Goal: Navigation & Orientation: Understand site structure

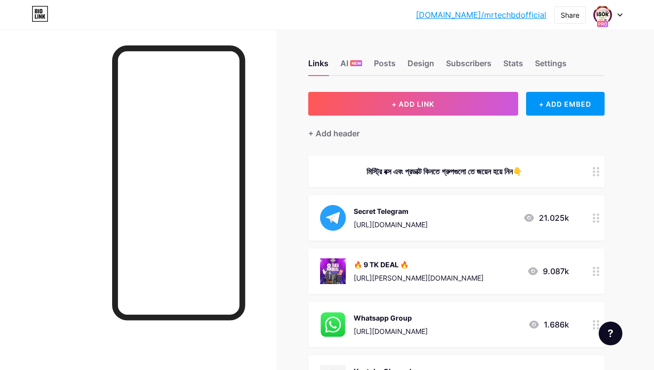
click at [620, 14] on icon at bounding box center [619, 14] width 5 height 3
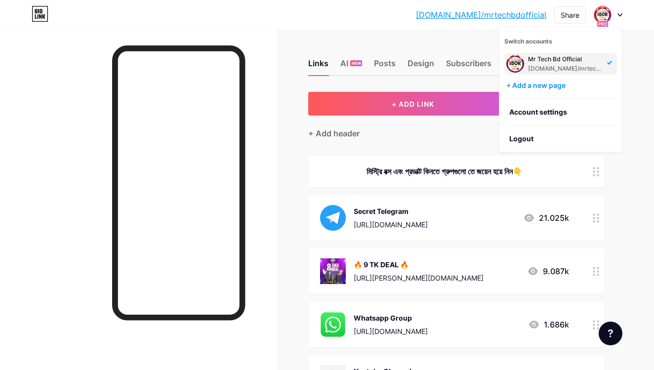
click at [620, 14] on icon at bounding box center [619, 14] width 5 height 3
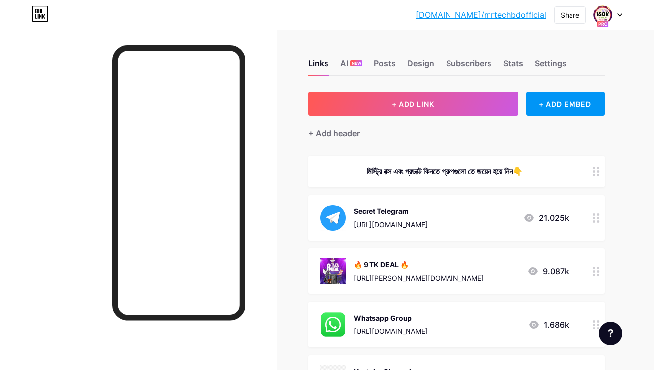
click at [265, 62] on div at bounding box center [138, 215] width 277 height 370
click at [25, 71] on div at bounding box center [138, 215] width 277 height 370
click at [77, 74] on div at bounding box center [138, 215] width 277 height 370
drag, startPoint x: 234, startPoint y: 48, endPoint x: 240, endPoint y: 78, distance: 30.2
click at [240, 79] on div at bounding box center [178, 182] width 133 height 275
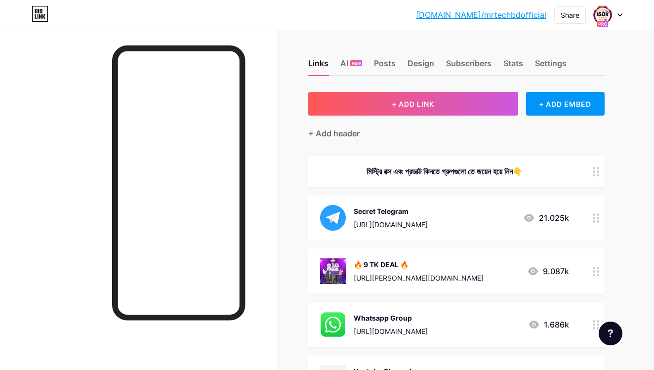
click at [603, 22] on rect at bounding box center [602, 24] width 11 height 6
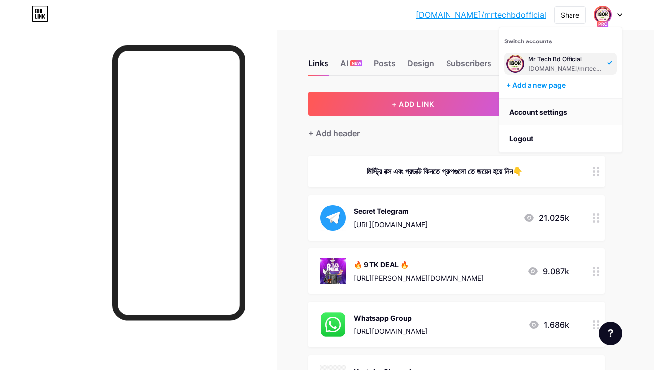
click at [600, 115] on link "Account settings" at bounding box center [560, 112] width 122 height 27
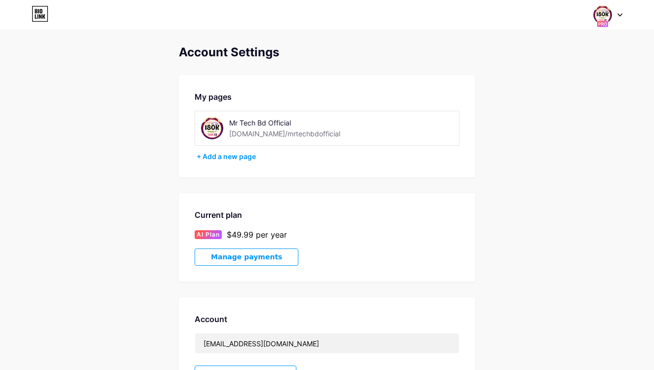
click at [621, 7] on div at bounding box center [608, 15] width 29 height 18
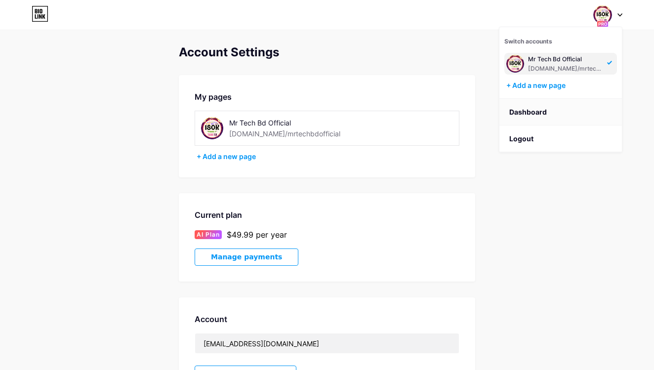
click at [535, 105] on link "Dashboard" at bounding box center [560, 112] width 122 height 27
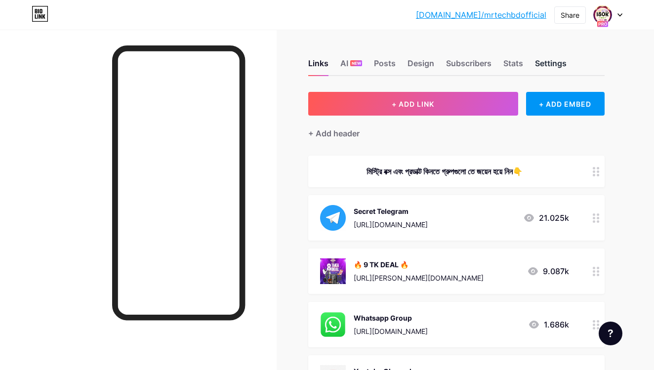
click at [549, 58] on div "Settings" at bounding box center [551, 66] width 32 height 18
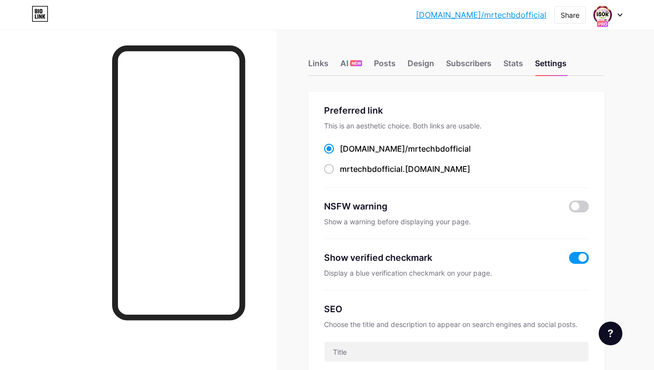
click at [502, 61] on div "Links AI NEW Posts Design Subscribers Stats Settings" at bounding box center [456, 58] width 296 height 35
click at [515, 62] on div "Stats" at bounding box center [513, 66] width 20 height 18
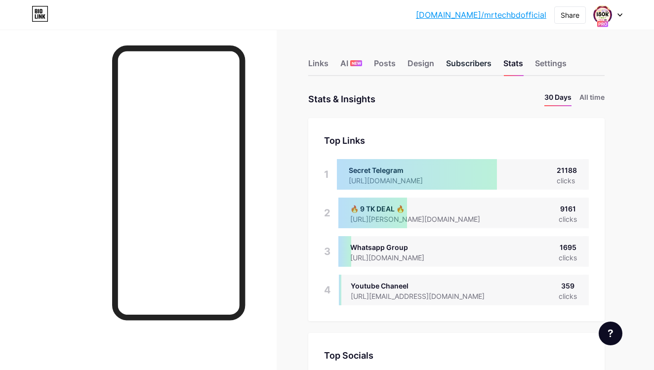
click at [447, 64] on div "Subscribers" at bounding box center [468, 66] width 45 height 18
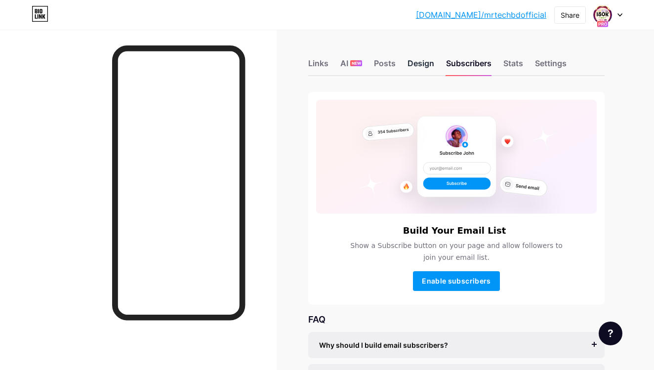
click at [422, 62] on div "Design" at bounding box center [420, 66] width 27 height 18
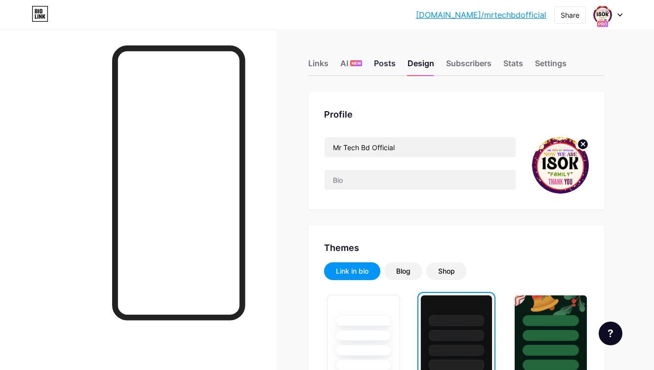
click at [387, 67] on div "Posts" at bounding box center [385, 66] width 22 height 18
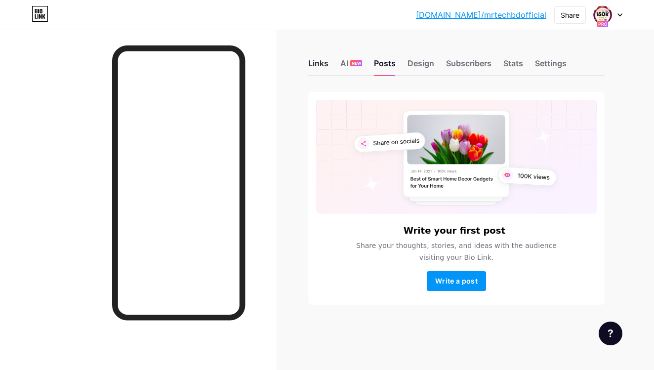
click at [319, 69] on div "Links" at bounding box center [318, 66] width 20 height 18
